Goal: Check status

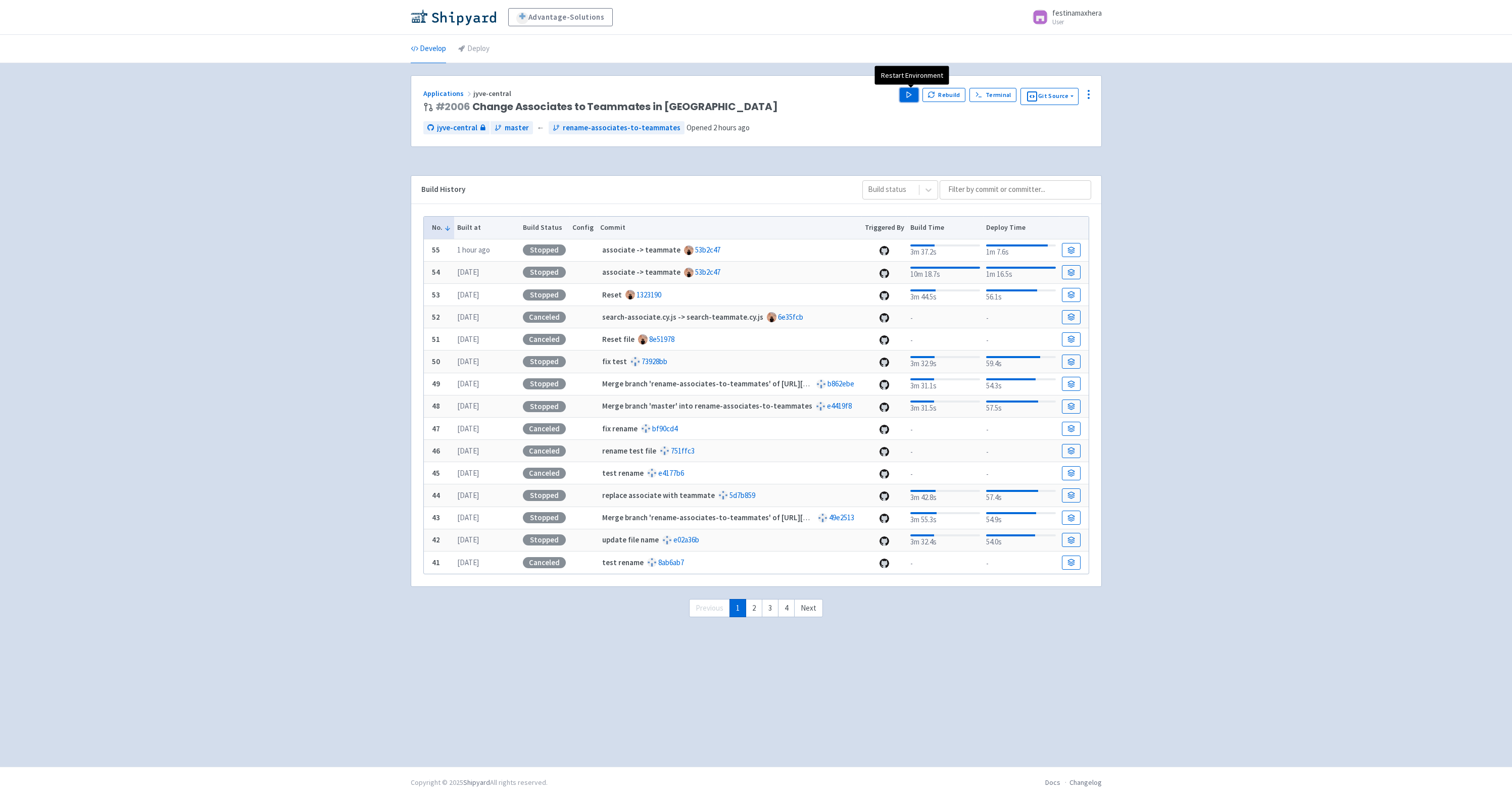
click at [916, 99] on button "Play" at bounding box center [908, 95] width 18 height 14
